Goal: Check status

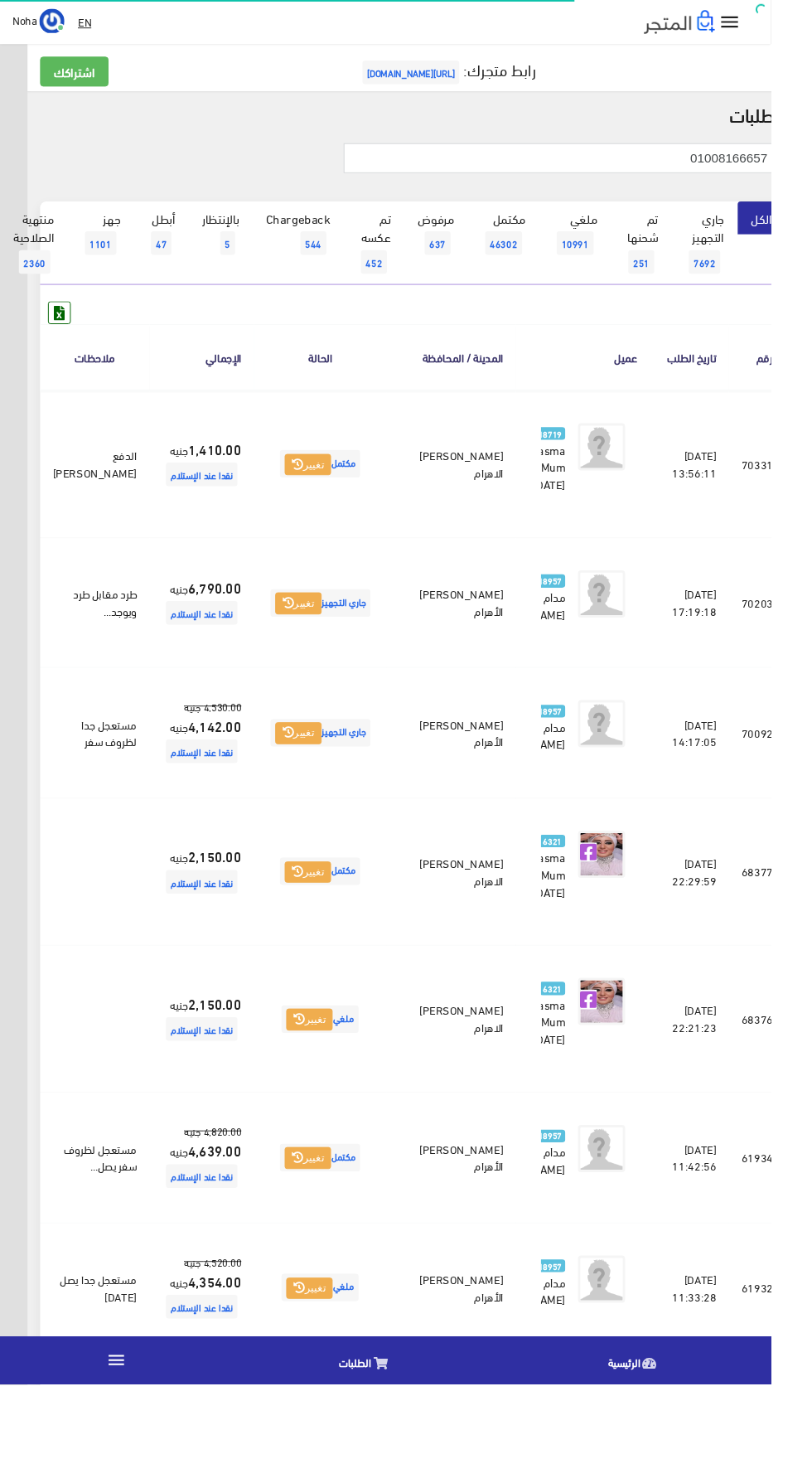
scroll to position [0, -43]
click at [218, 277] on link "بالإنتظار 5" at bounding box center [232, 246] width 67 height 68
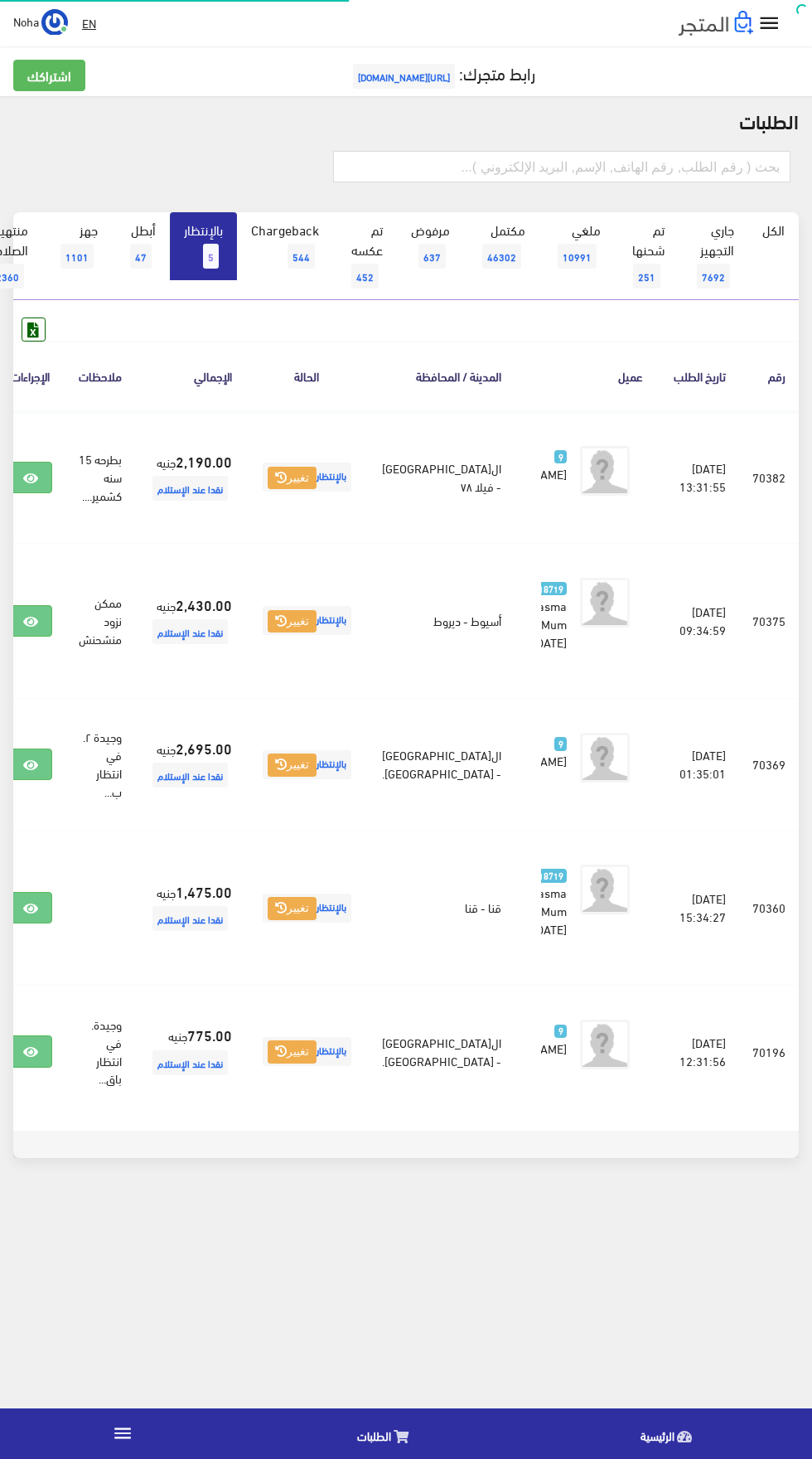
scroll to position [0, -43]
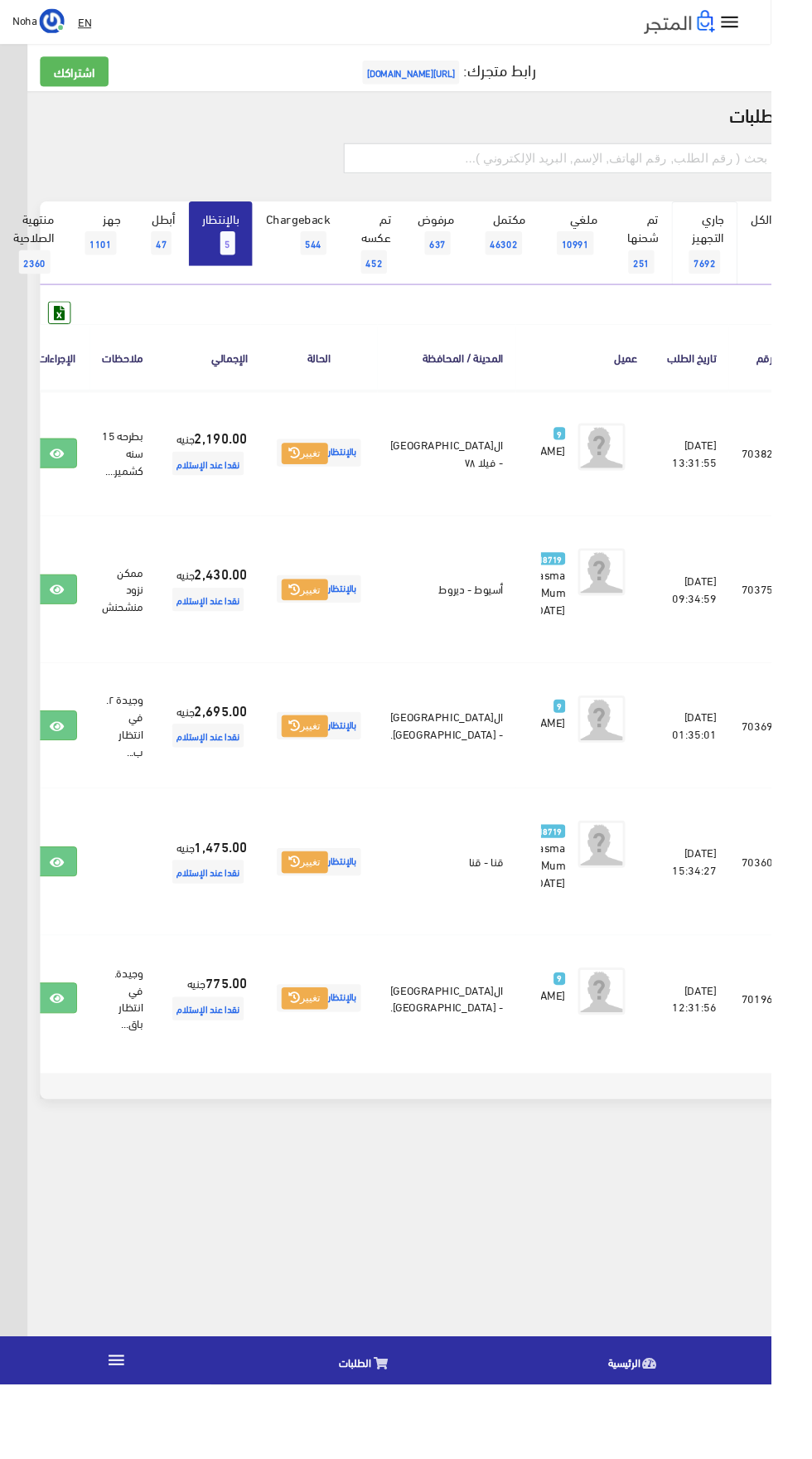
click at [768, 253] on link "جاري التجهيز 7692" at bounding box center [743, 255] width 70 height 88
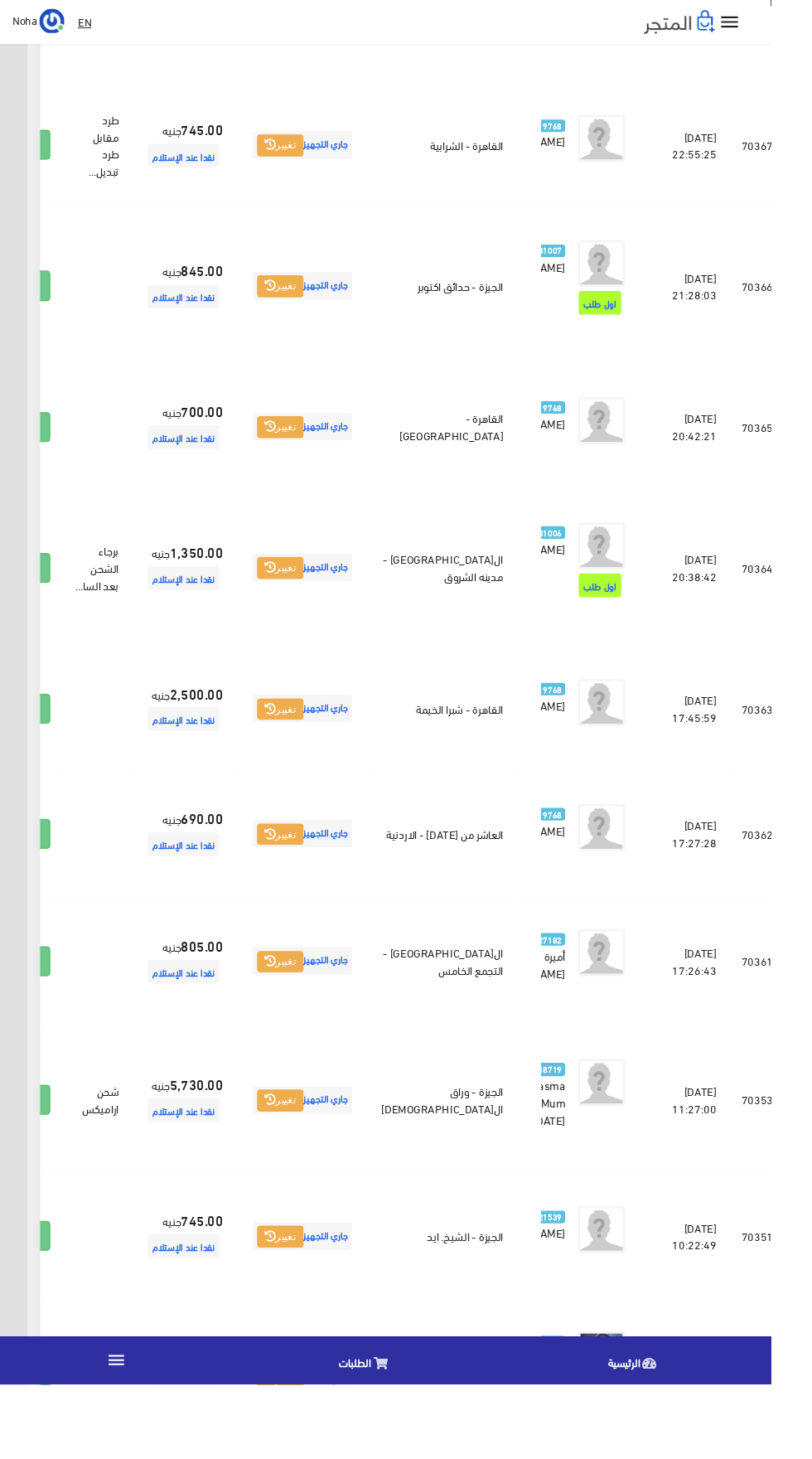
scroll to position [1843, -43]
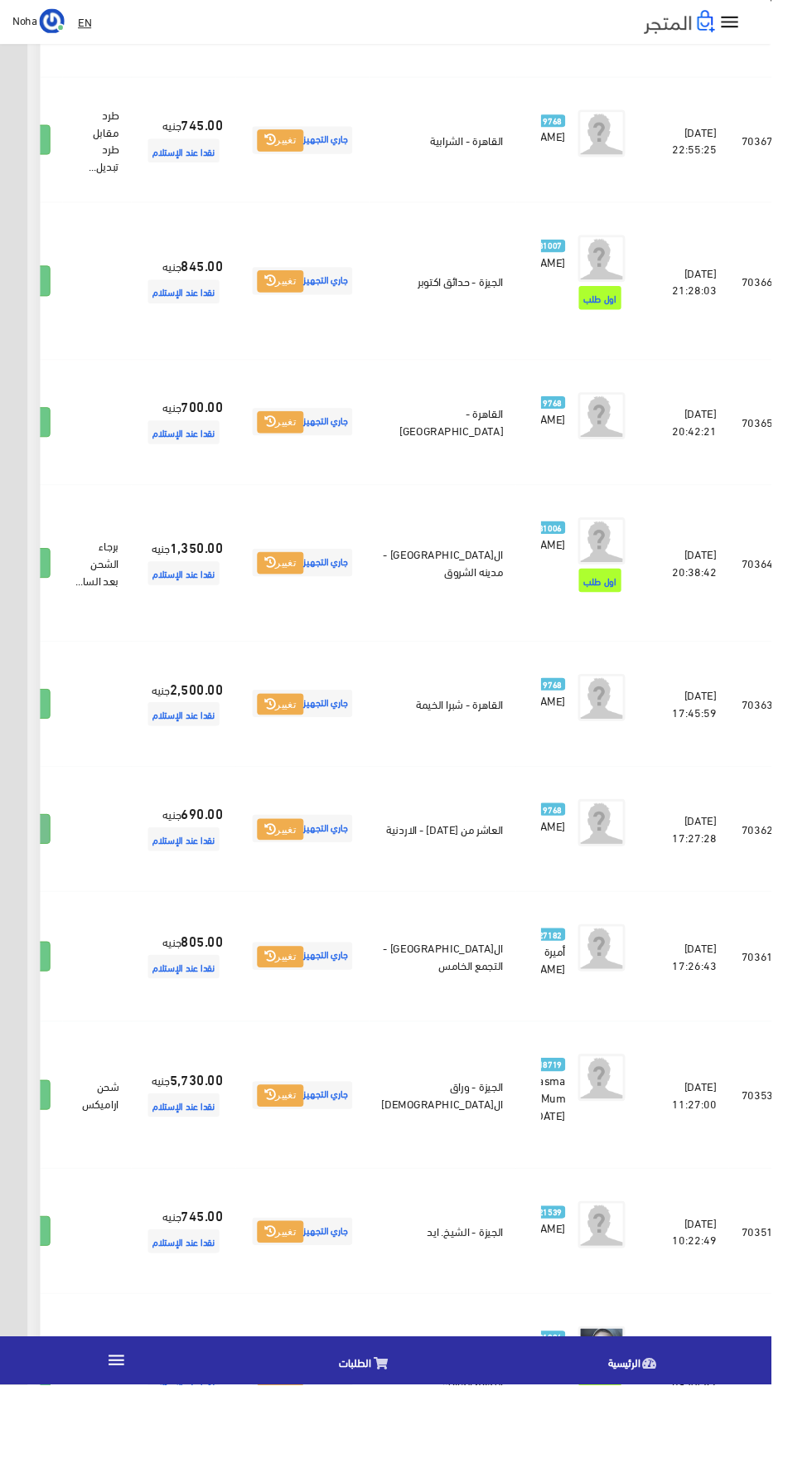
click at [39, 881] on icon at bounding box center [31, 874] width 15 height 13
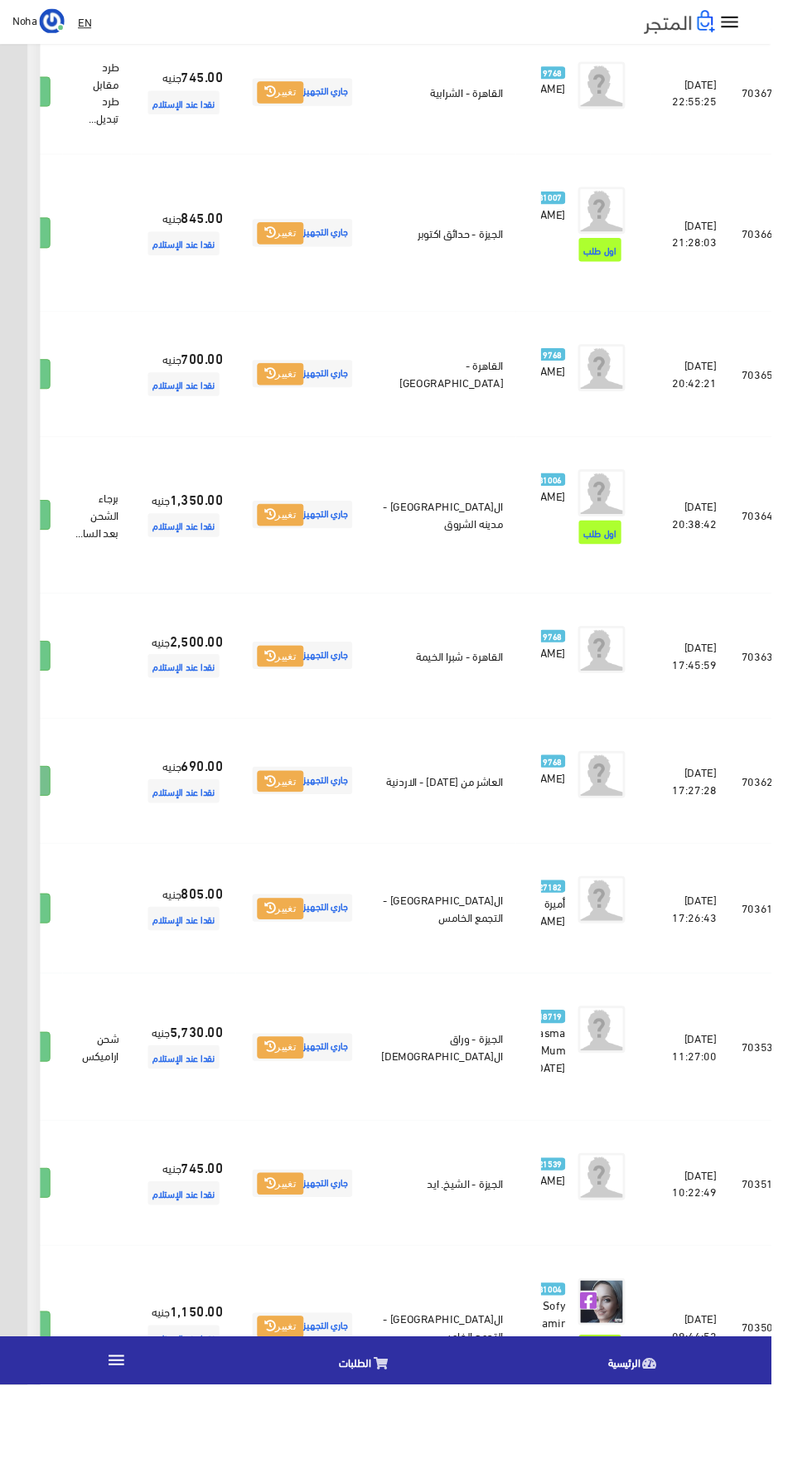
scroll to position [1961, -43]
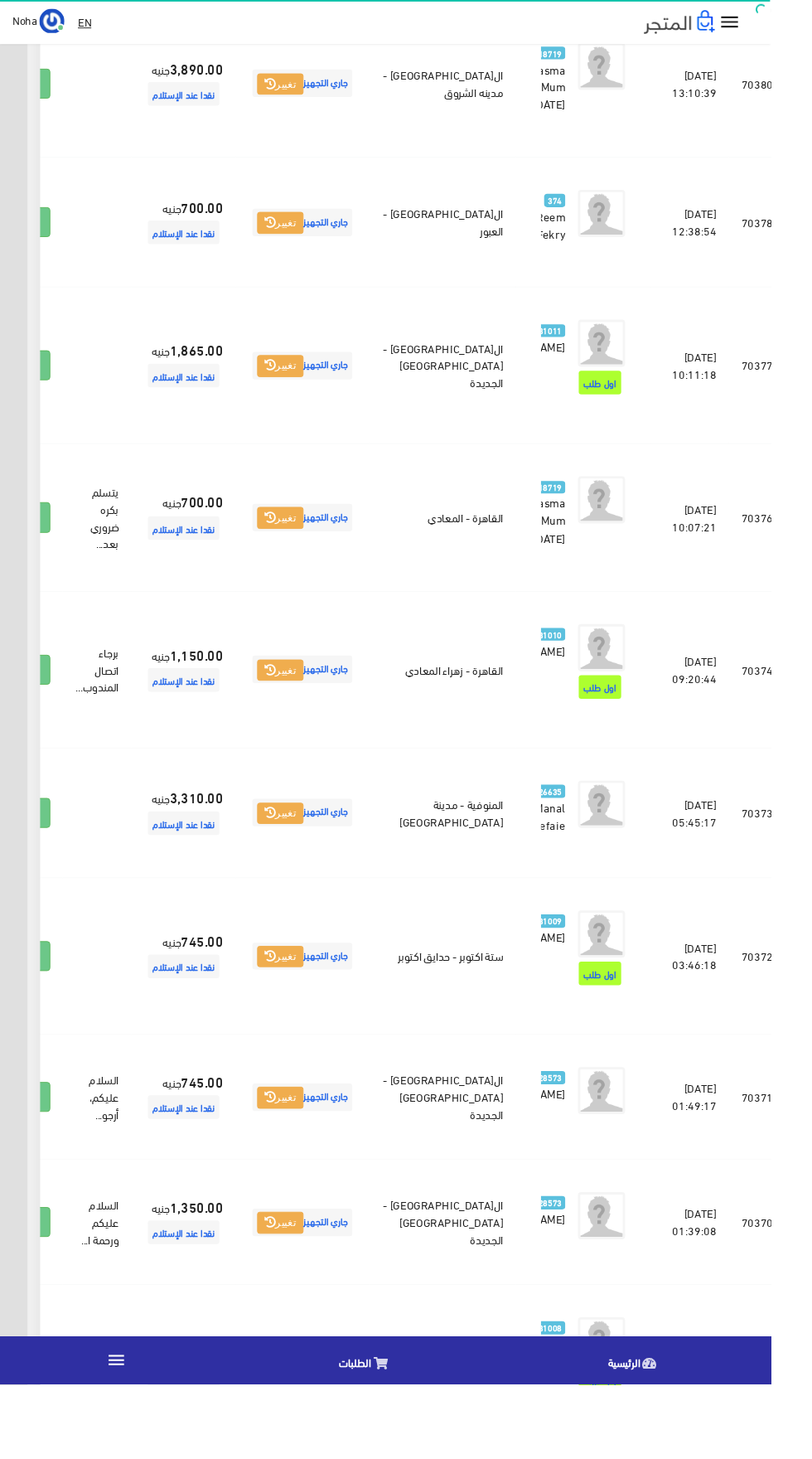
scroll to position [0, -43]
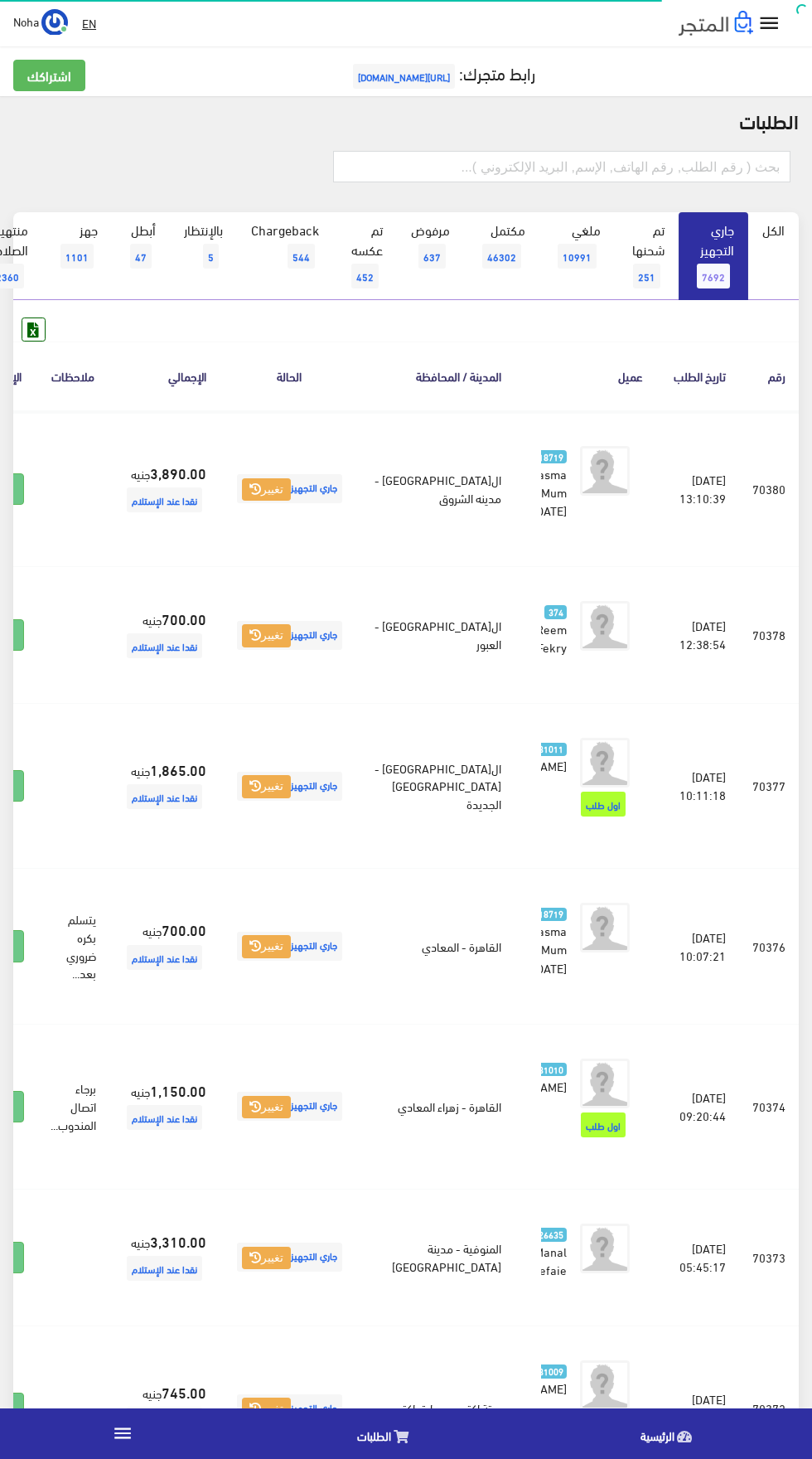
scroll to position [0, -43]
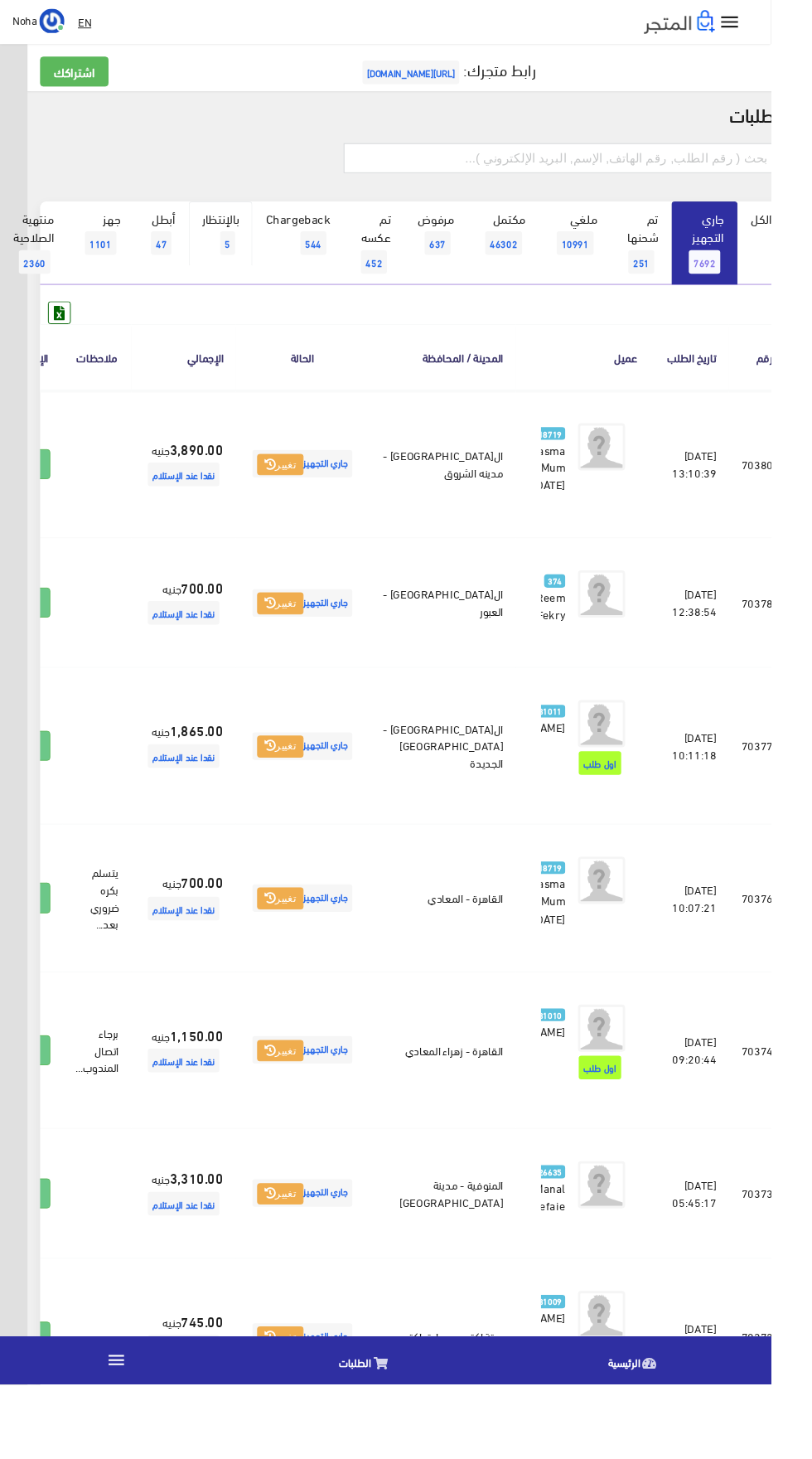
click at [227, 269] on link "بالإنتظار 5" at bounding box center [232, 246] width 67 height 68
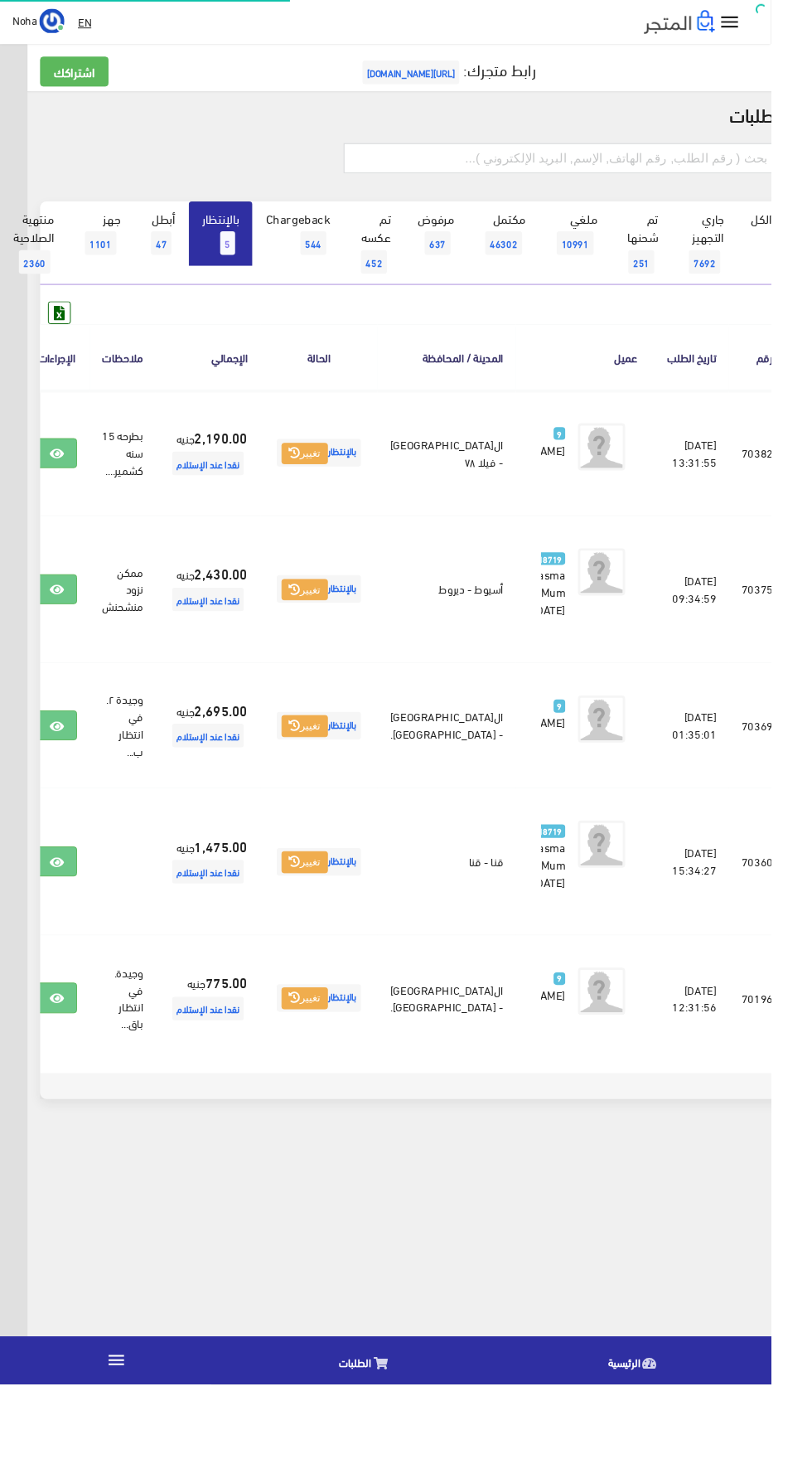
scroll to position [0, -43]
click at [67, 484] on icon at bounding box center [60, 478] width 15 height 13
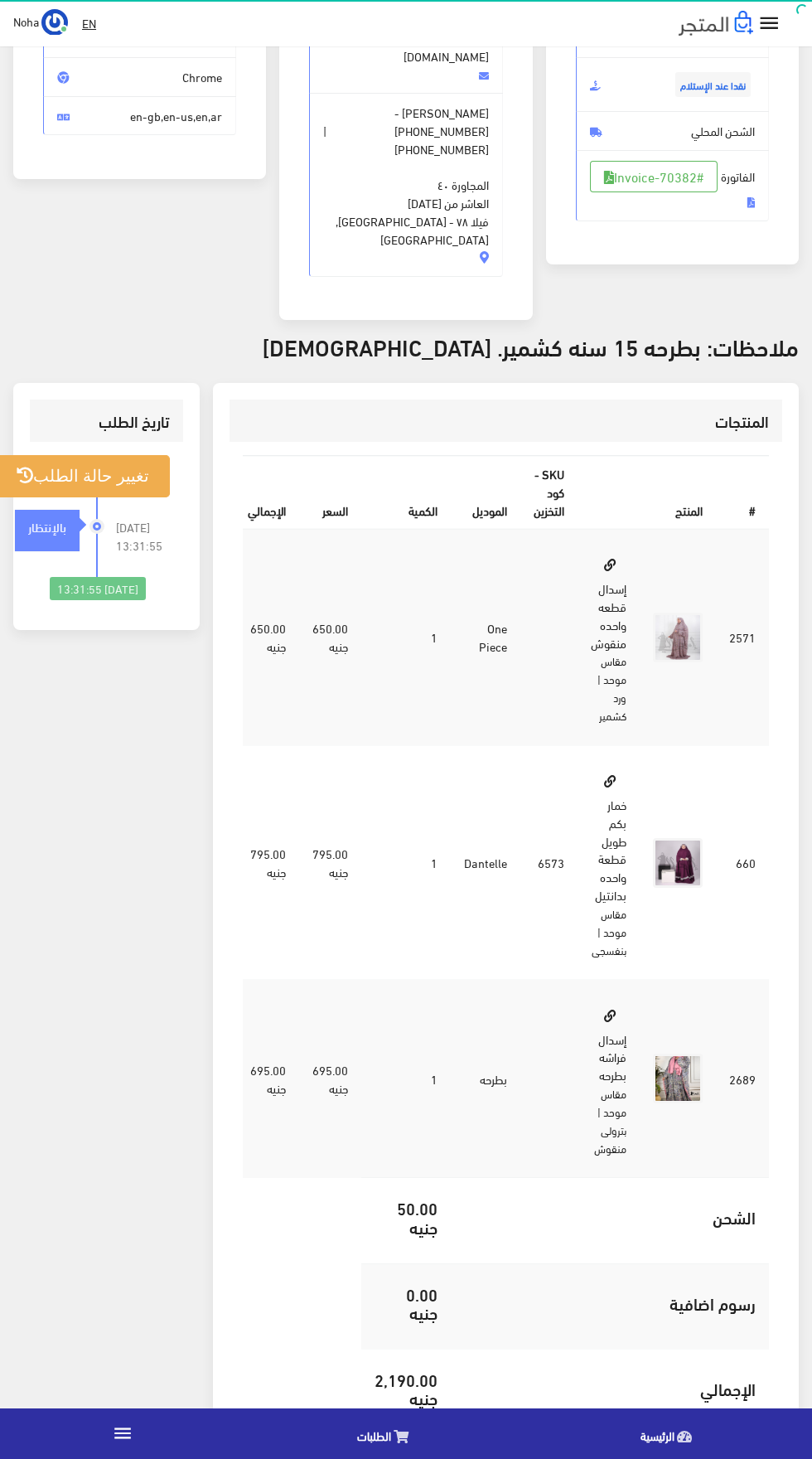
scroll to position [282, 0]
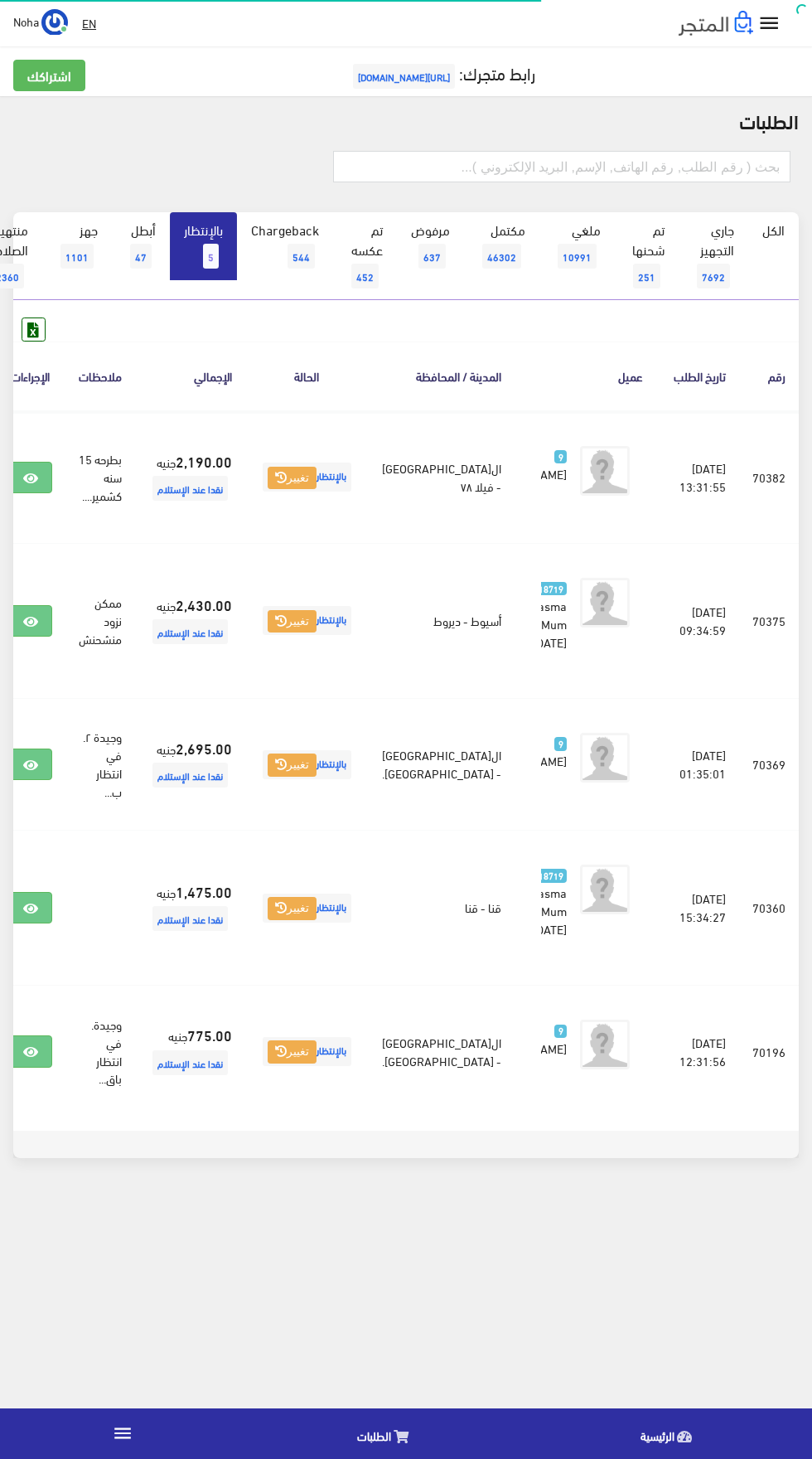
scroll to position [0, -43]
